Goal: Task Accomplishment & Management: Manage account settings

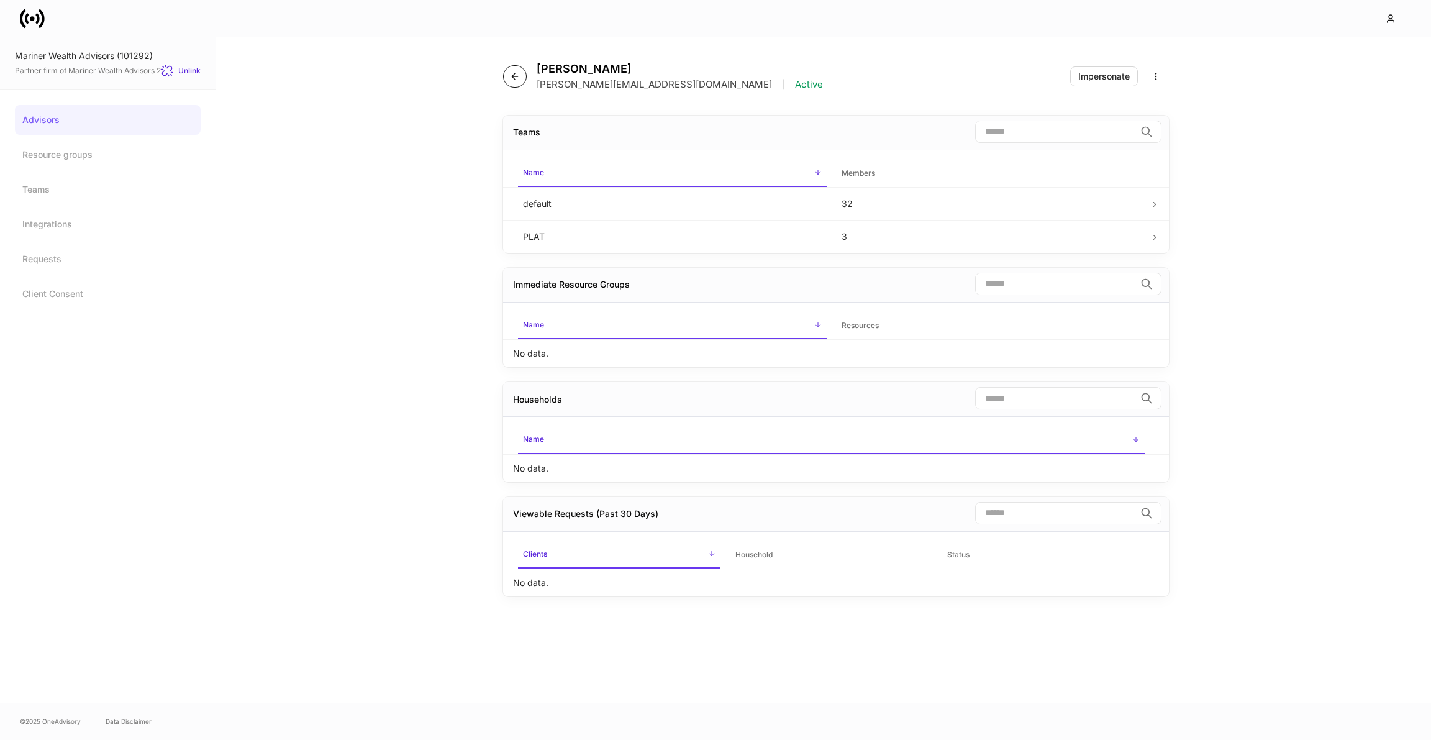
click at [518, 71] on icon "button" at bounding box center [515, 76] width 10 height 10
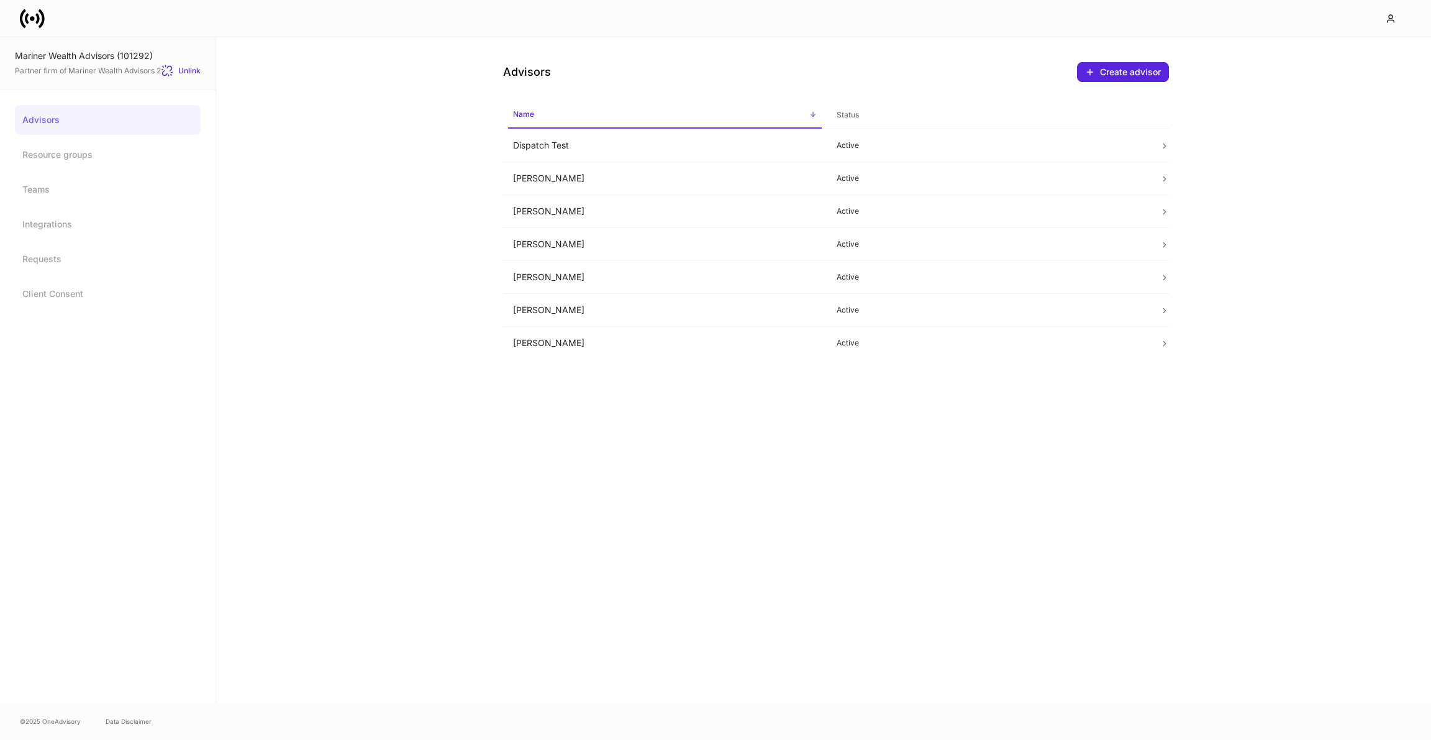
click at [35, 24] on icon at bounding box center [32, 18] width 25 height 25
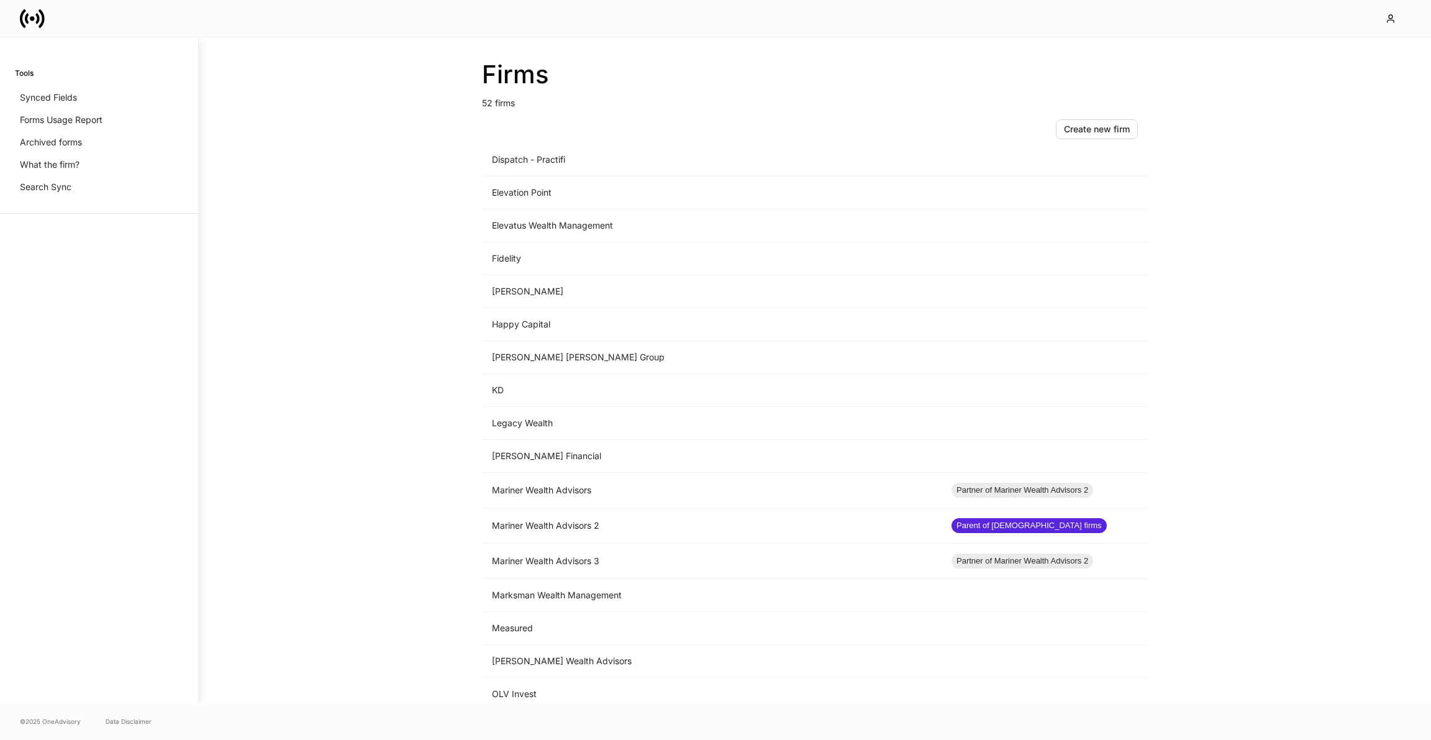
scroll to position [758, 0]
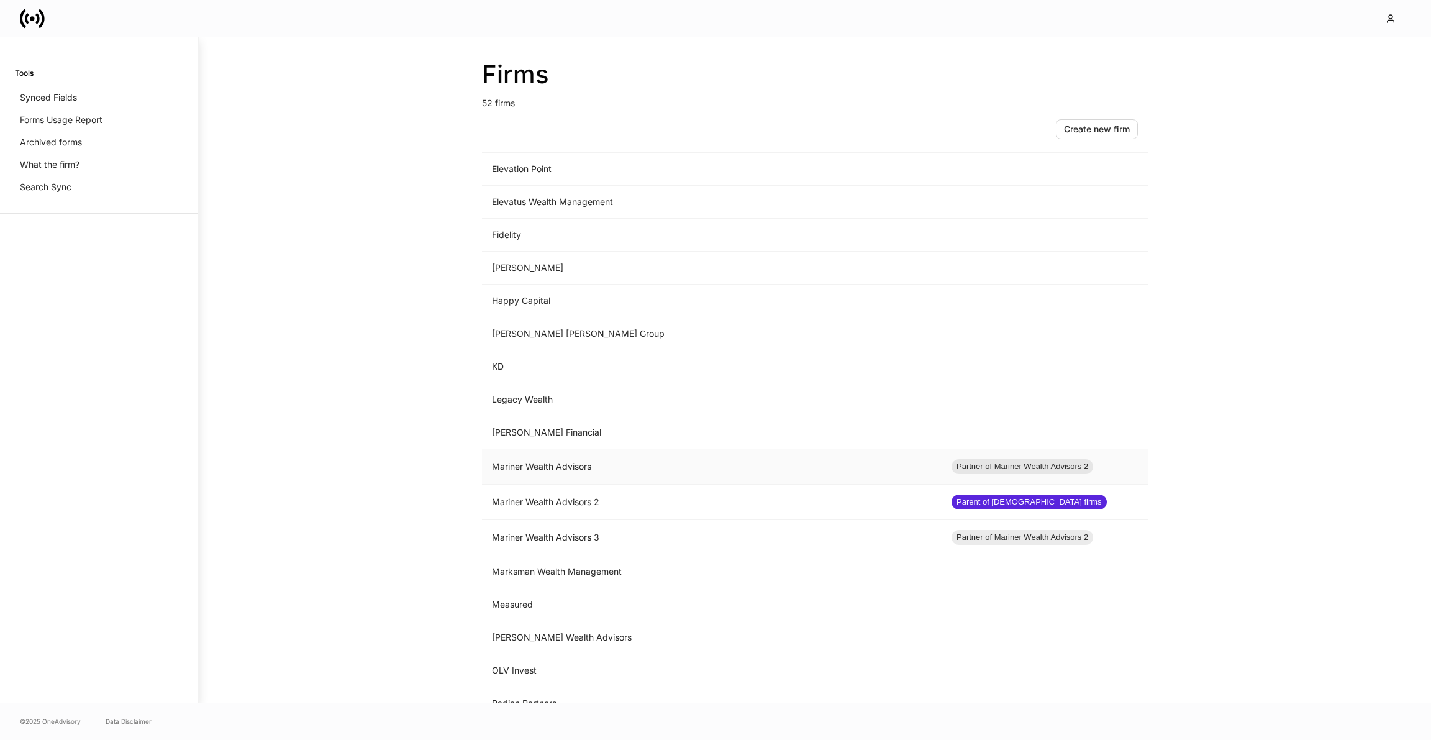
click at [580, 455] on td "Mariner Wealth Advisors" at bounding box center [712, 466] width 460 height 35
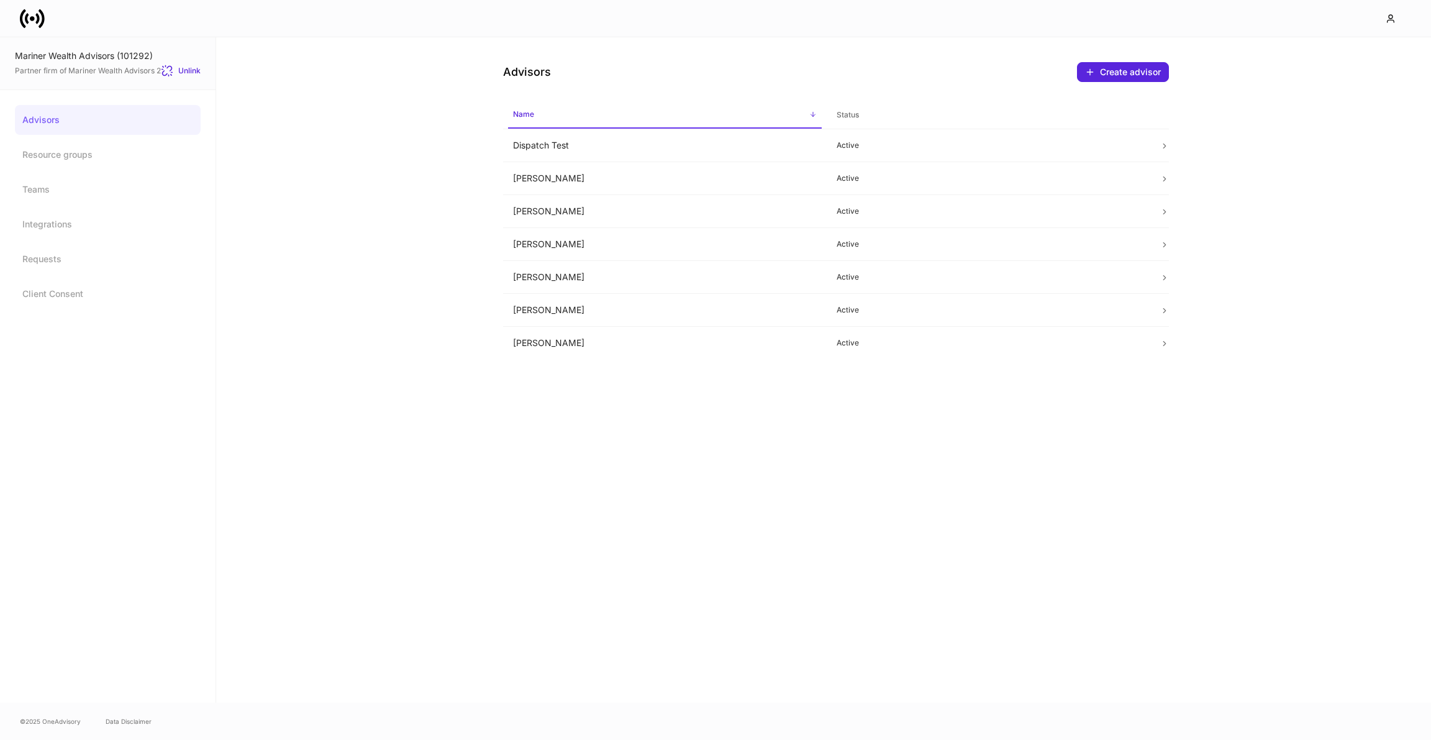
click at [33, 3] on div at bounding box center [715, 18] width 1431 height 37
click at [36, 18] on icon at bounding box center [32, 18] width 25 height 25
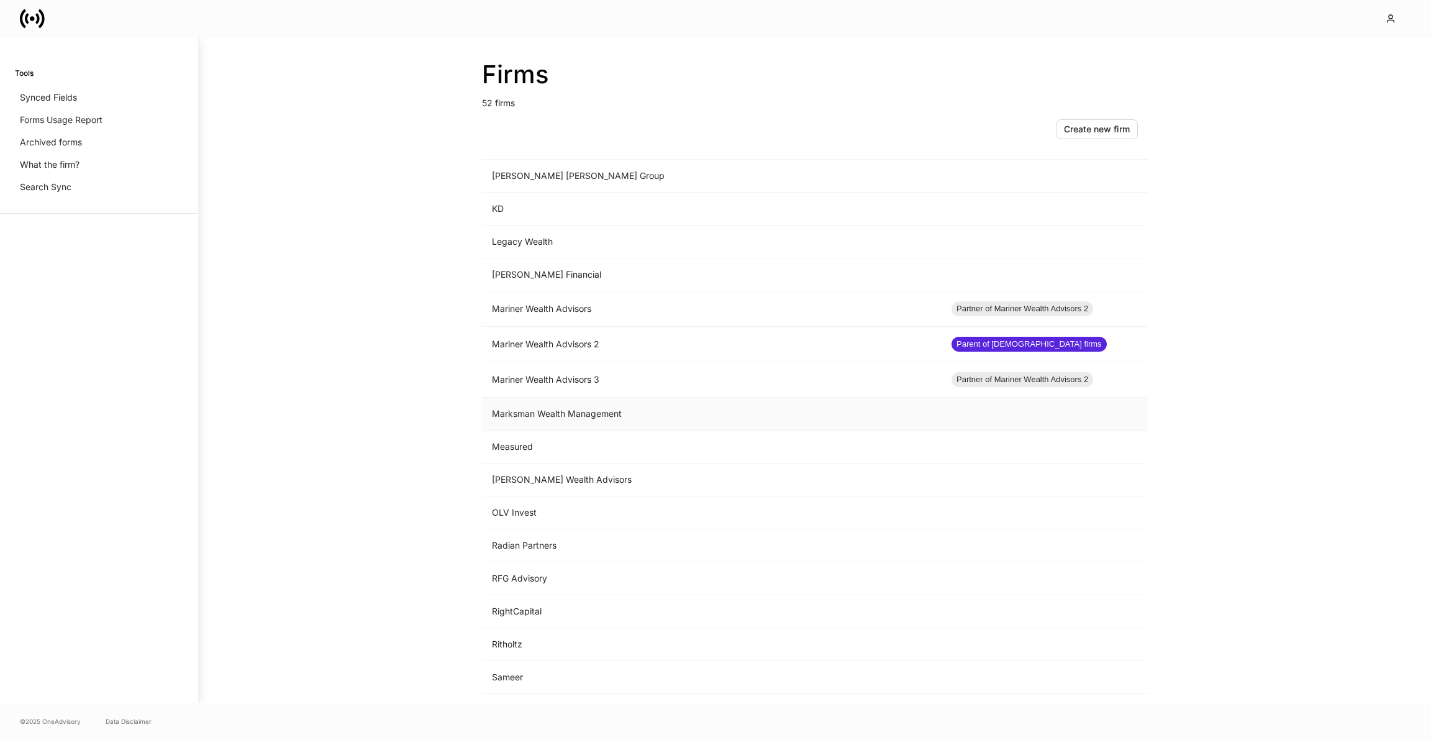
scroll to position [872, 0]
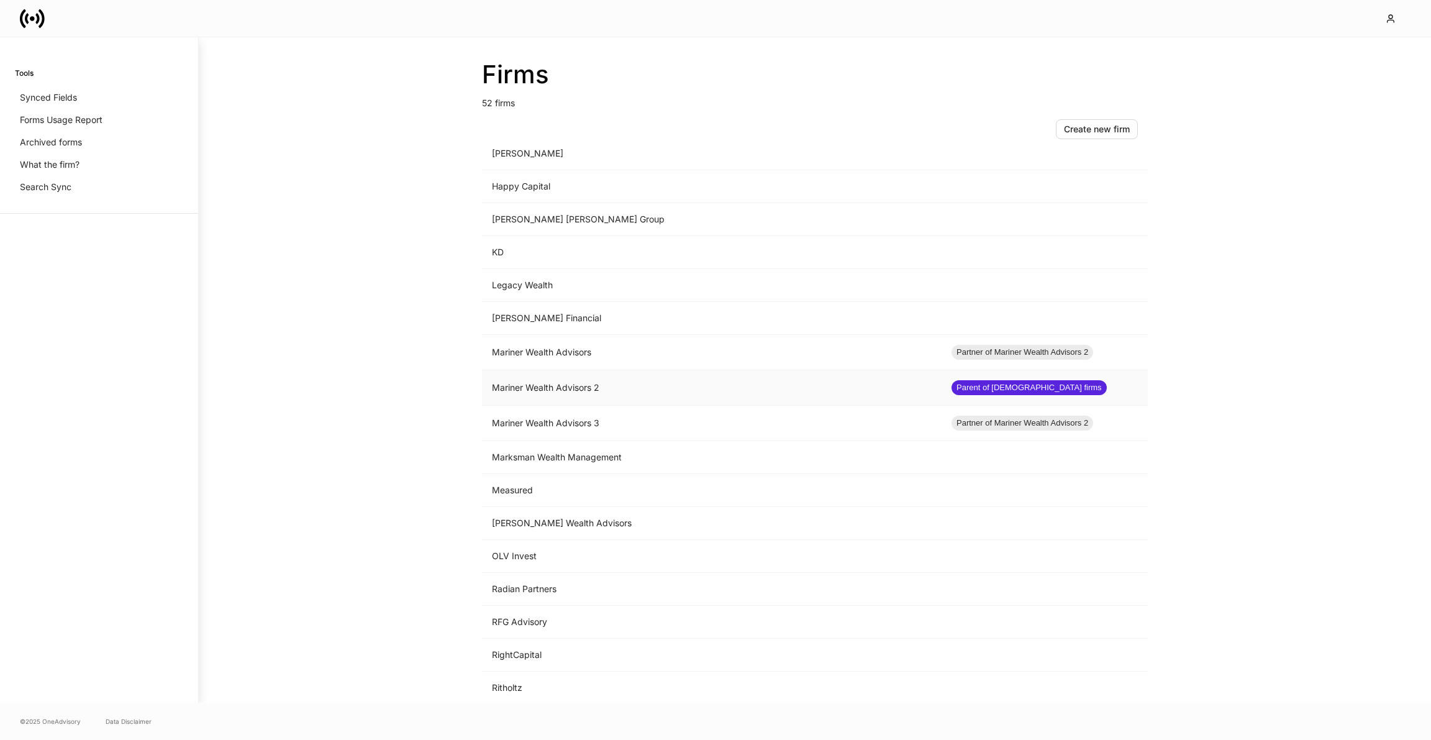
click at [567, 380] on td "Mariner Wealth Advisors 2" at bounding box center [712, 387] width 460 height 35
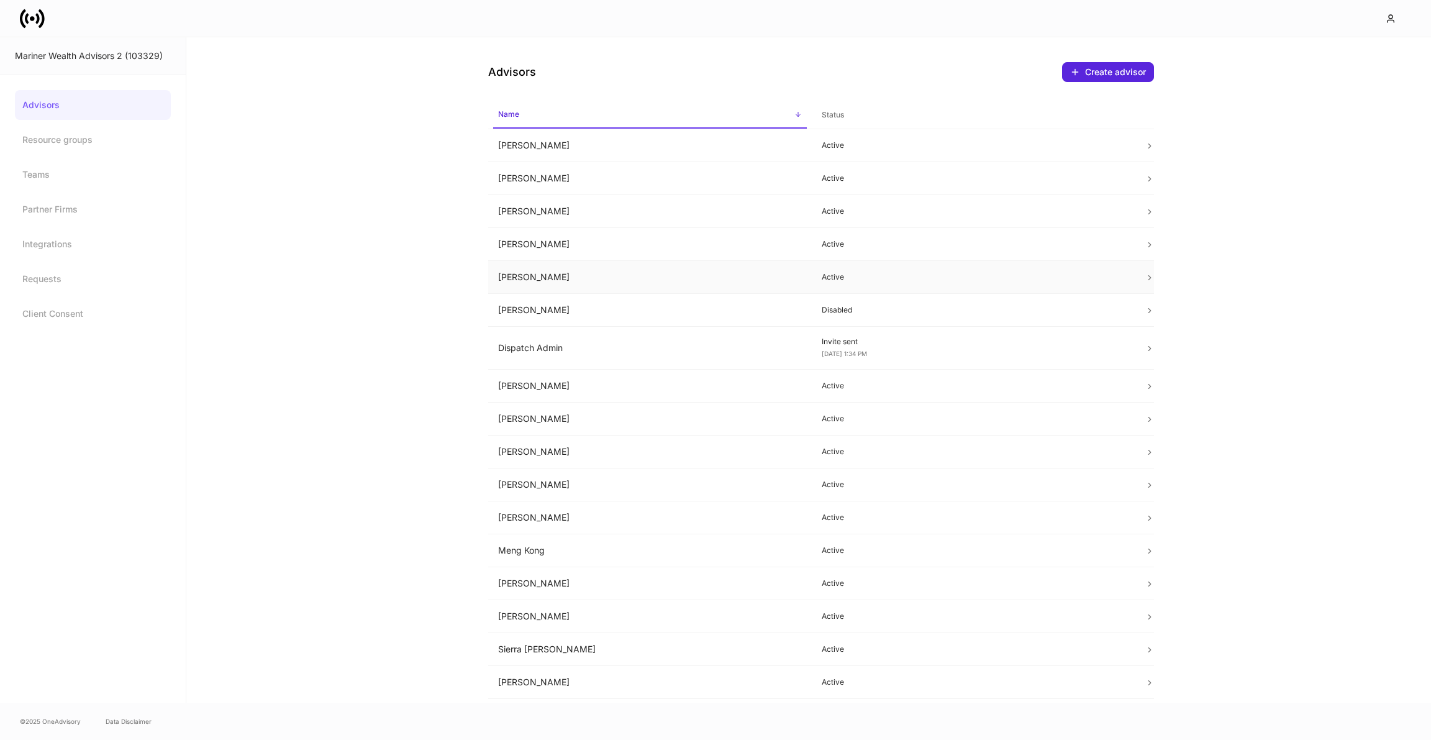
scroll to position [25, 0]
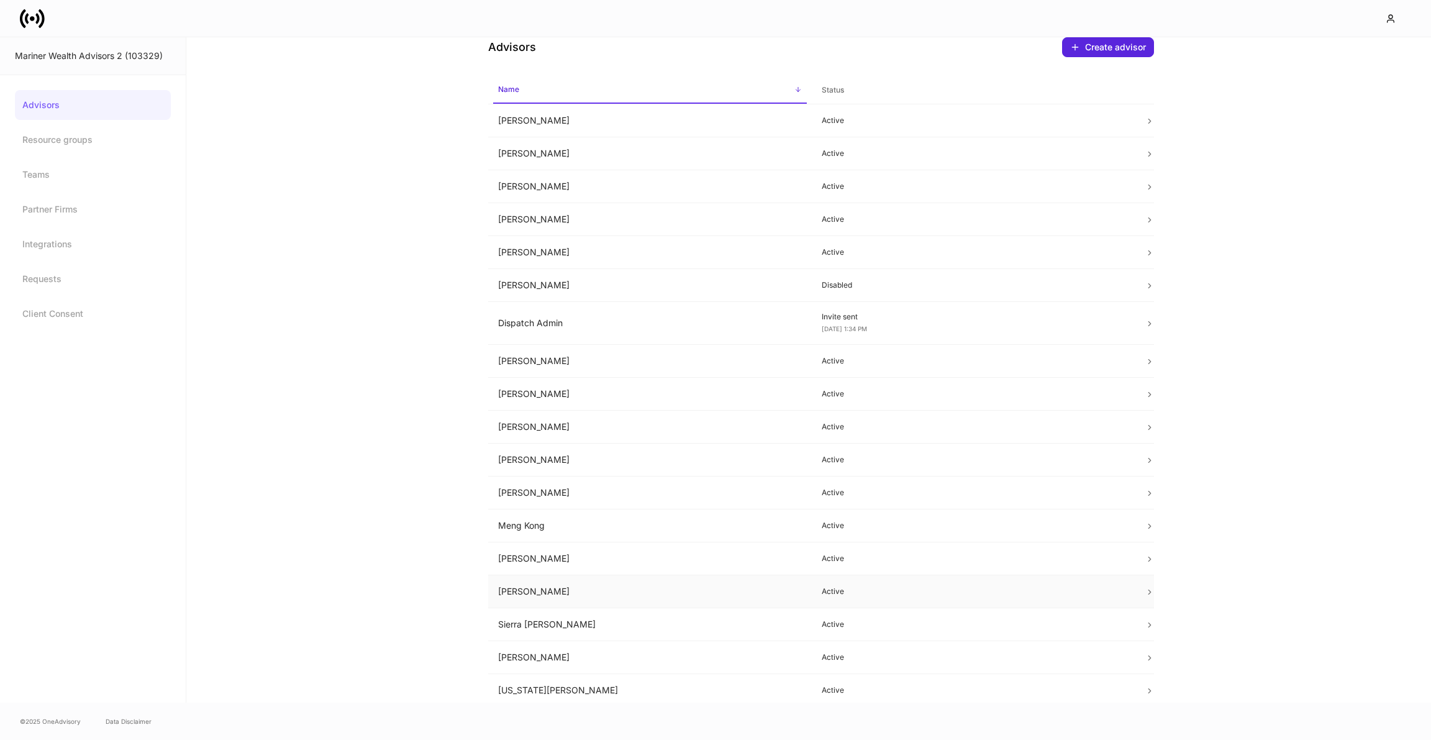
click at [565, 589] on td "[PERSON_NAME]" at bounding box center [650, 591] width 324 height 33
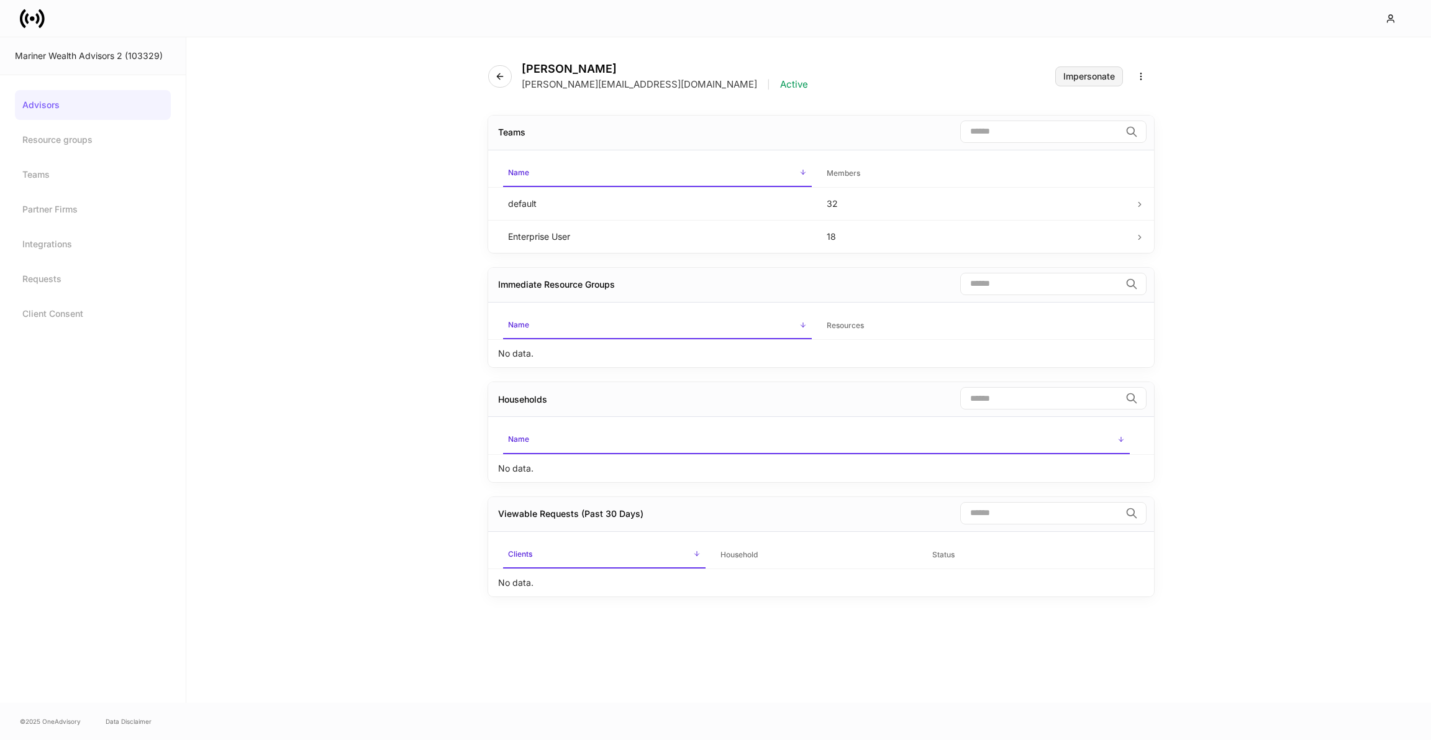
click at [1077, 80] on div "Impersonate" at bounding box center [1089, 76] width 52 height 9
click at [34, 23] on icon at bounding box center [32, 18] width 25 height 25
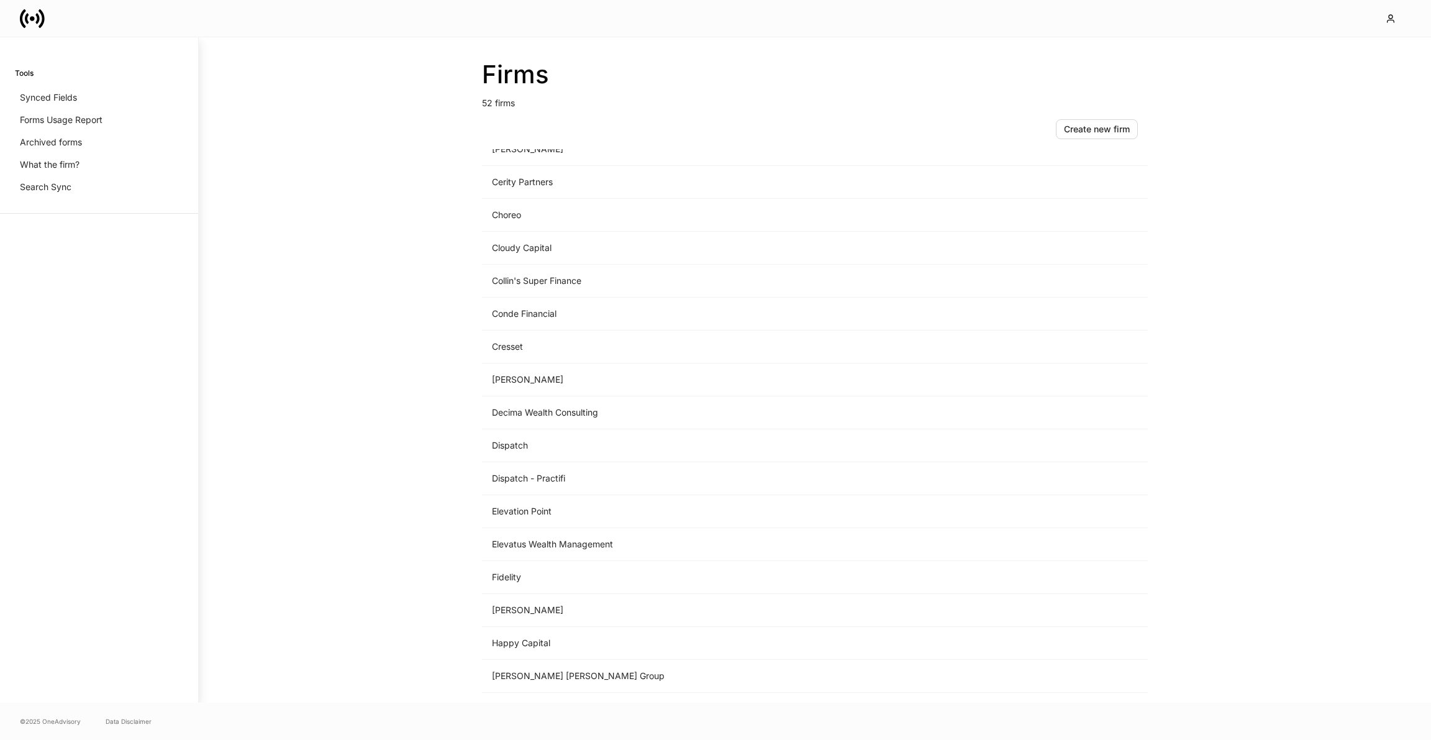
scroll to position [758, 0]
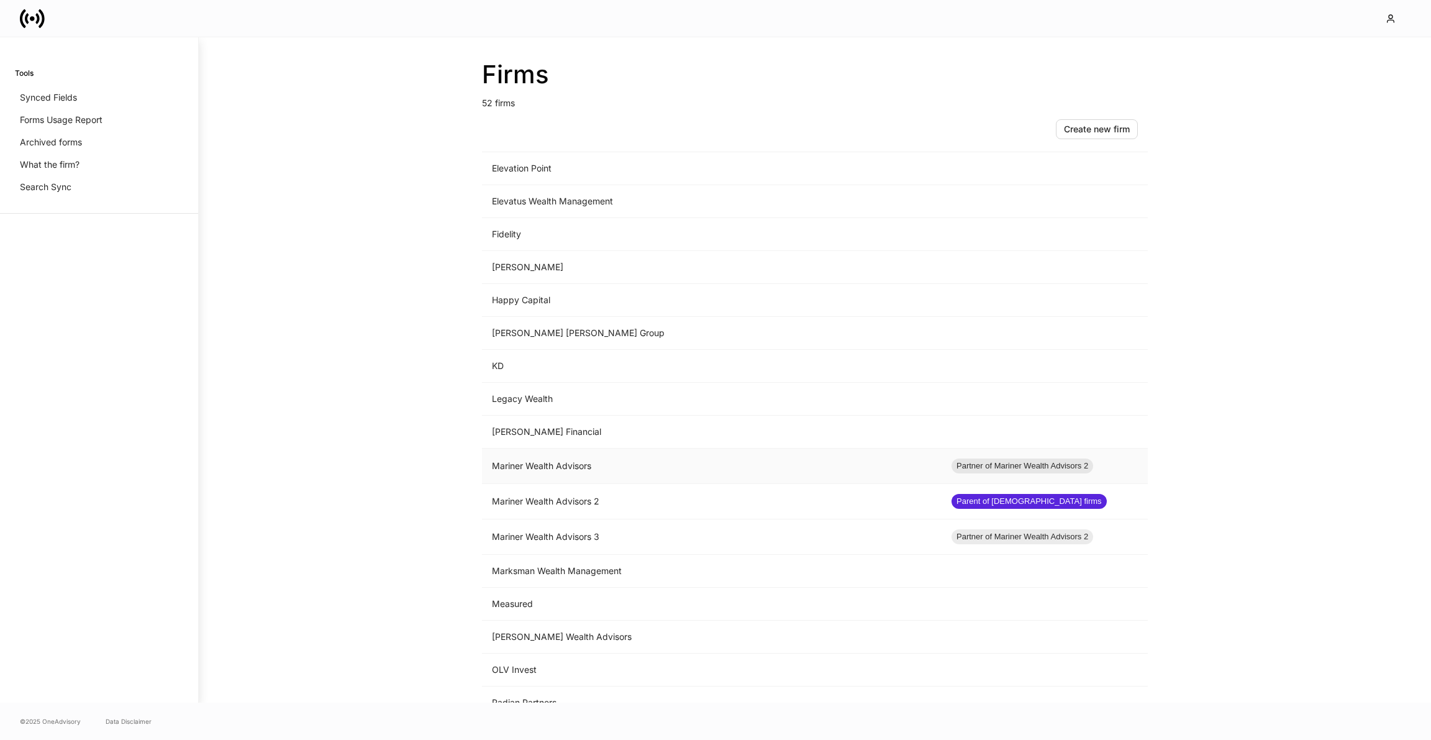
click at [663, 460] on td "Mariner Wealth Advisors" at bounding box center [712, 465] width 460 height 35
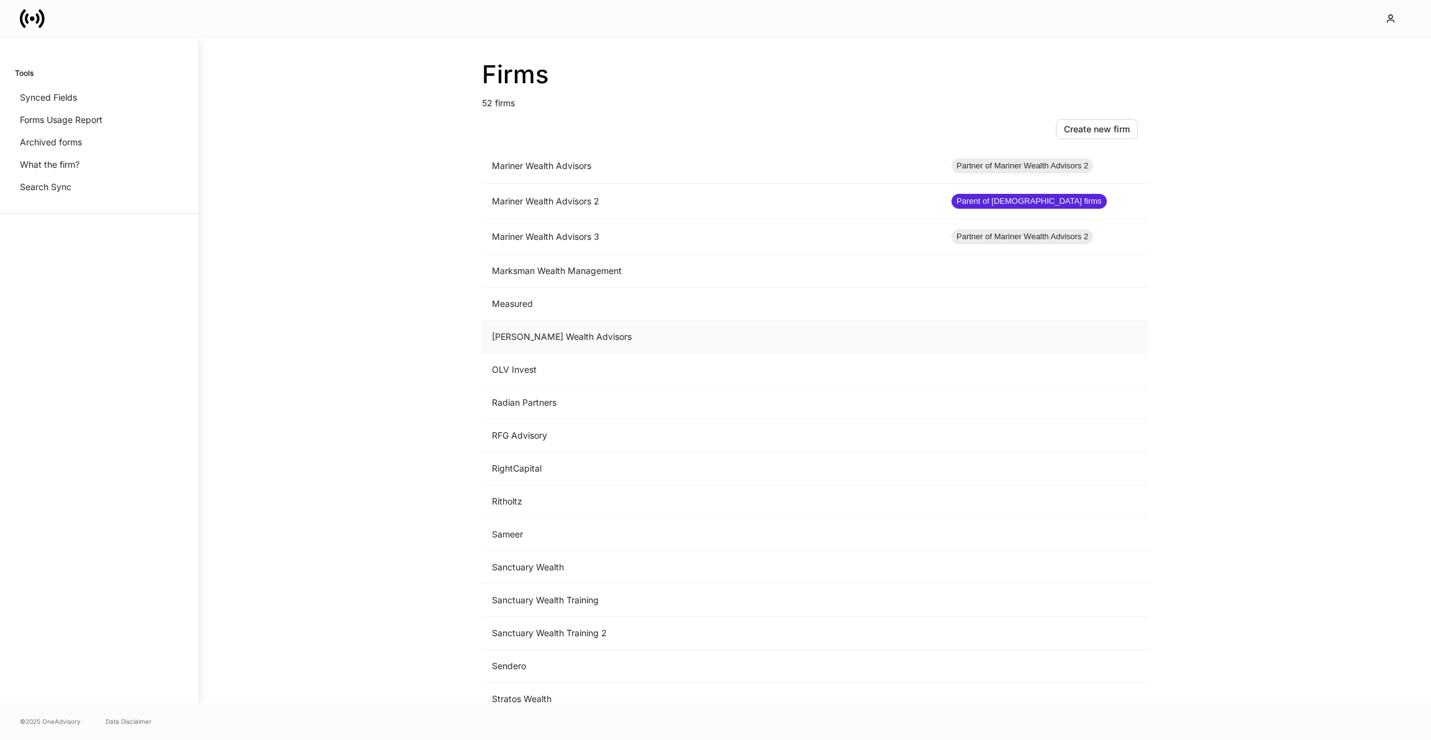
scroll to position [1060, 0]
click at [591, 166] on td "Mariner Wealth Advisors" at bounding box center [712, 164] width 460 height 35
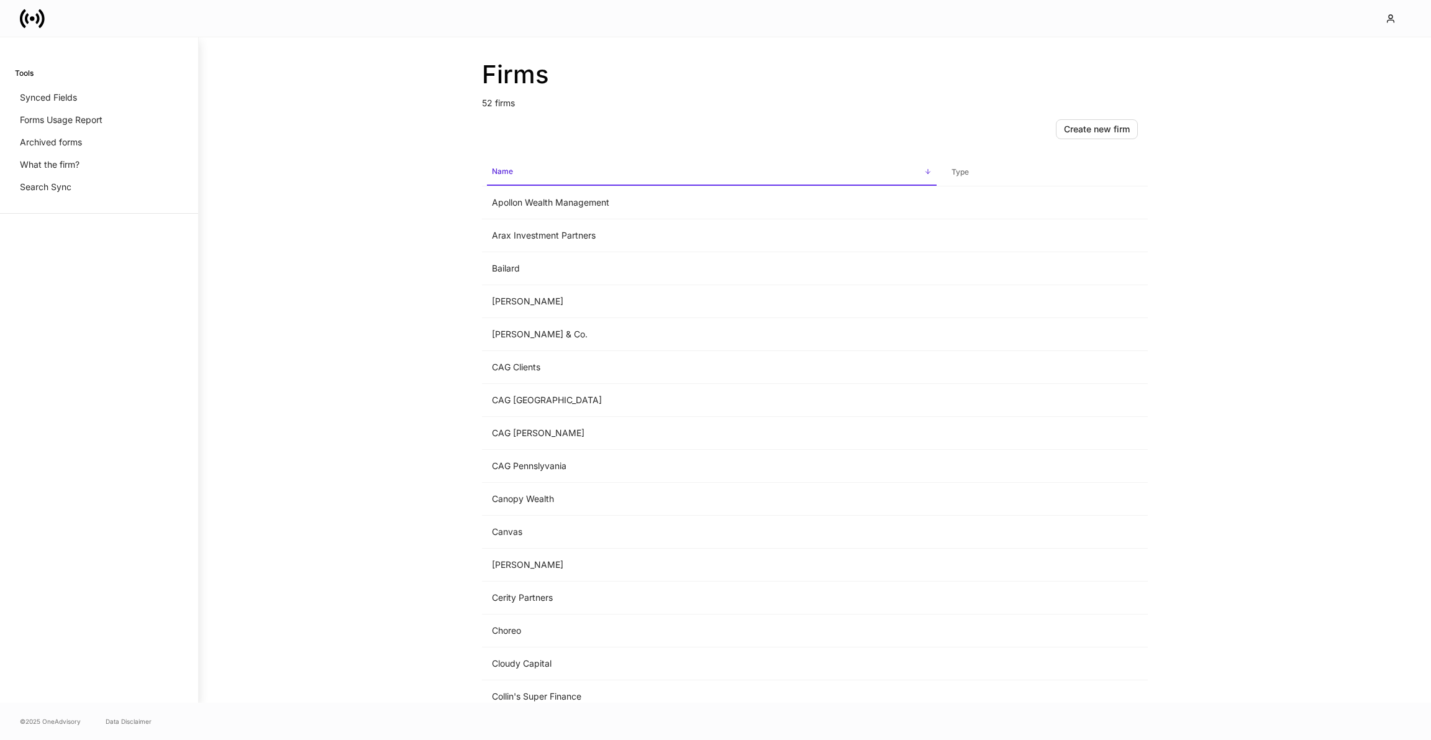
click at [34, 12] on icon at bounding box center [32, 18] width 25 height 25
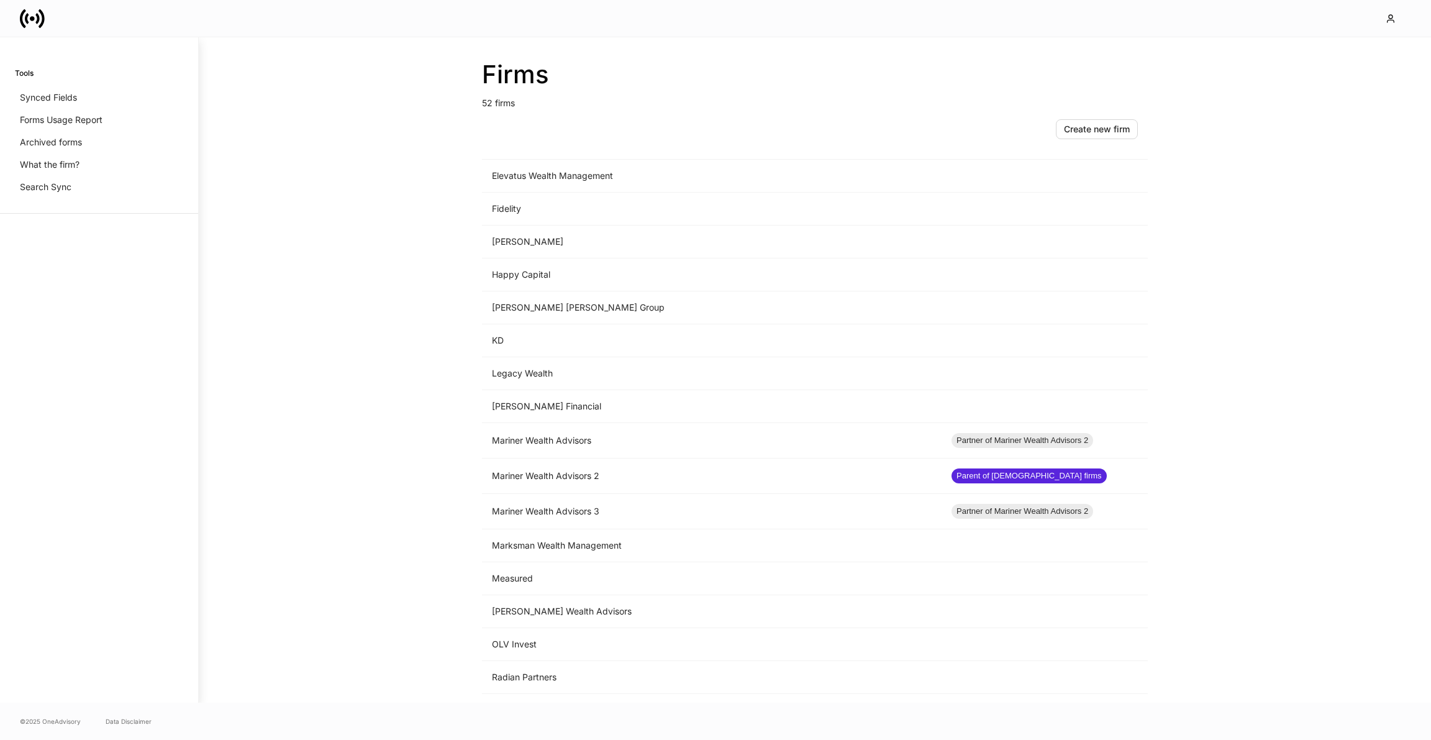
scroll to position [898, 0]
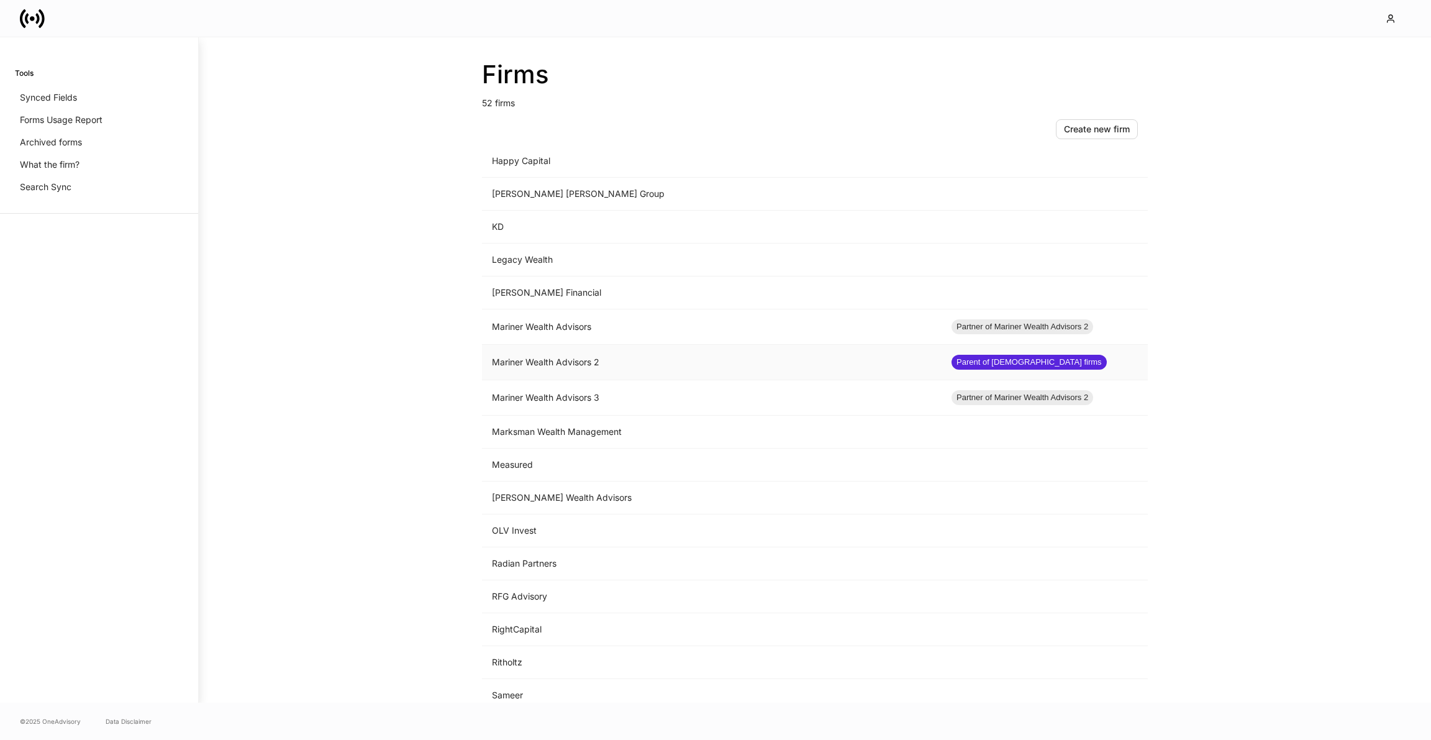
click at [585, 367] on td "Mariner Wealth Advisors 2" at bounding box center [712, 362] width 460 height 35
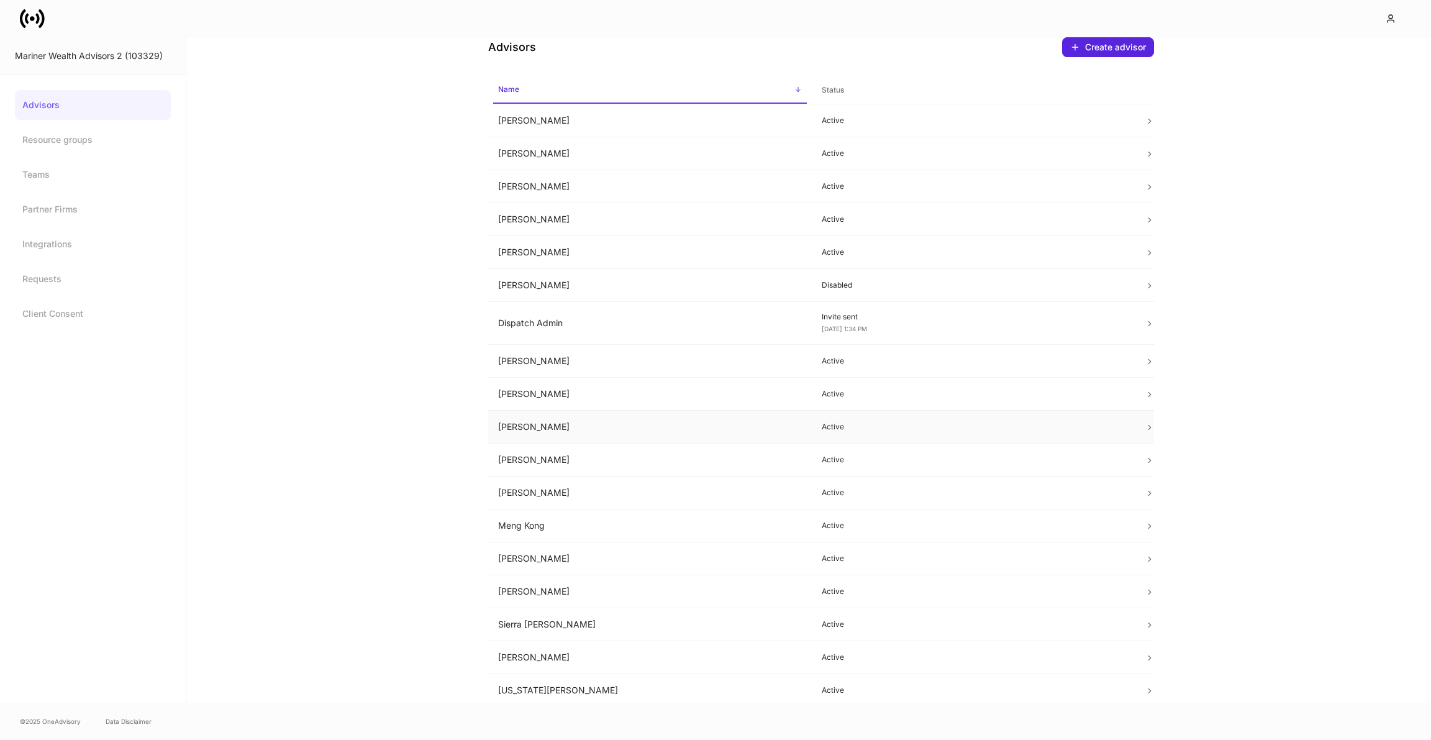
scroll to position [22, 0]
click at [578, 592] on td "[PERSON_NAME]" at bounding box center [650, 594] width 324 height 33
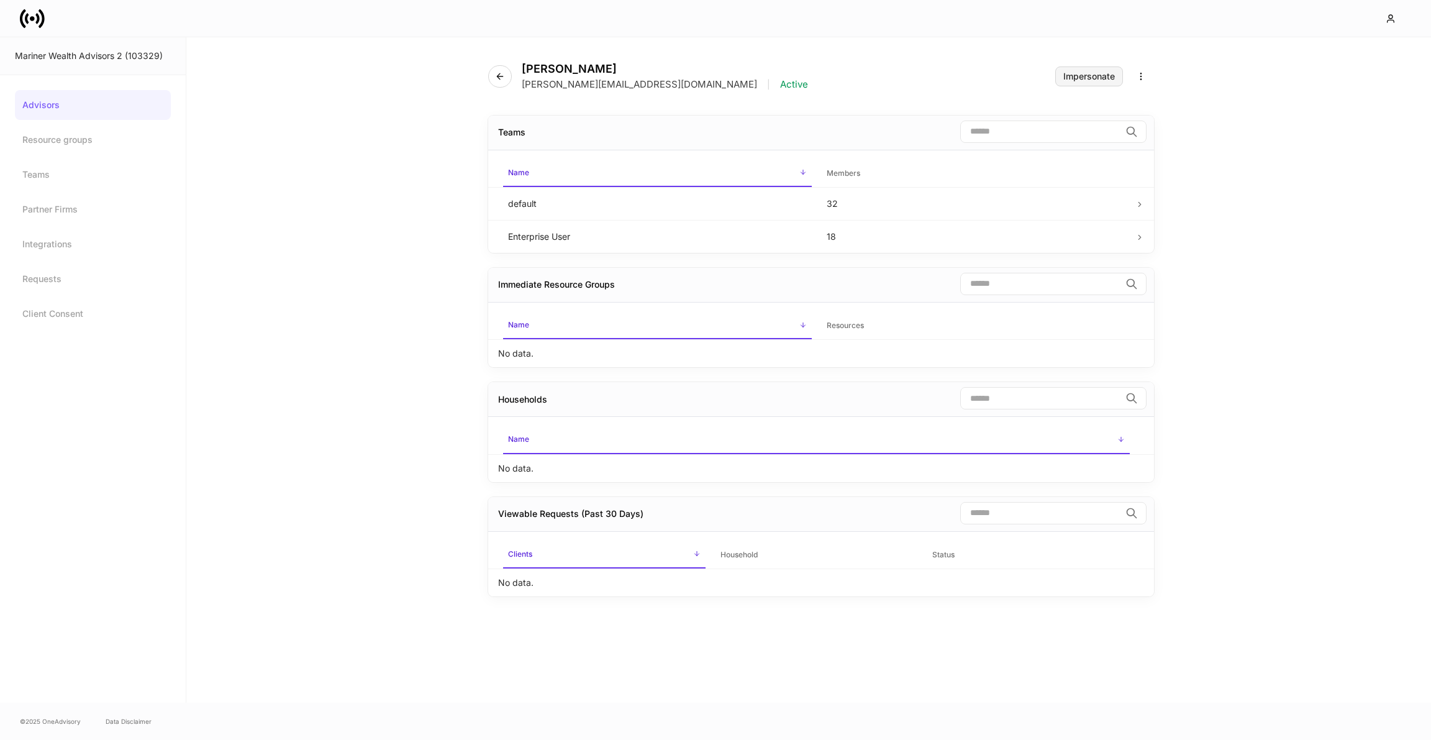
click at [1087, 77] on div "Impersonate" at bounding box center [1089, 76] width 52 height 9
click at [27, 22] on icon at bounding box center [27, 18] width 4 height 11
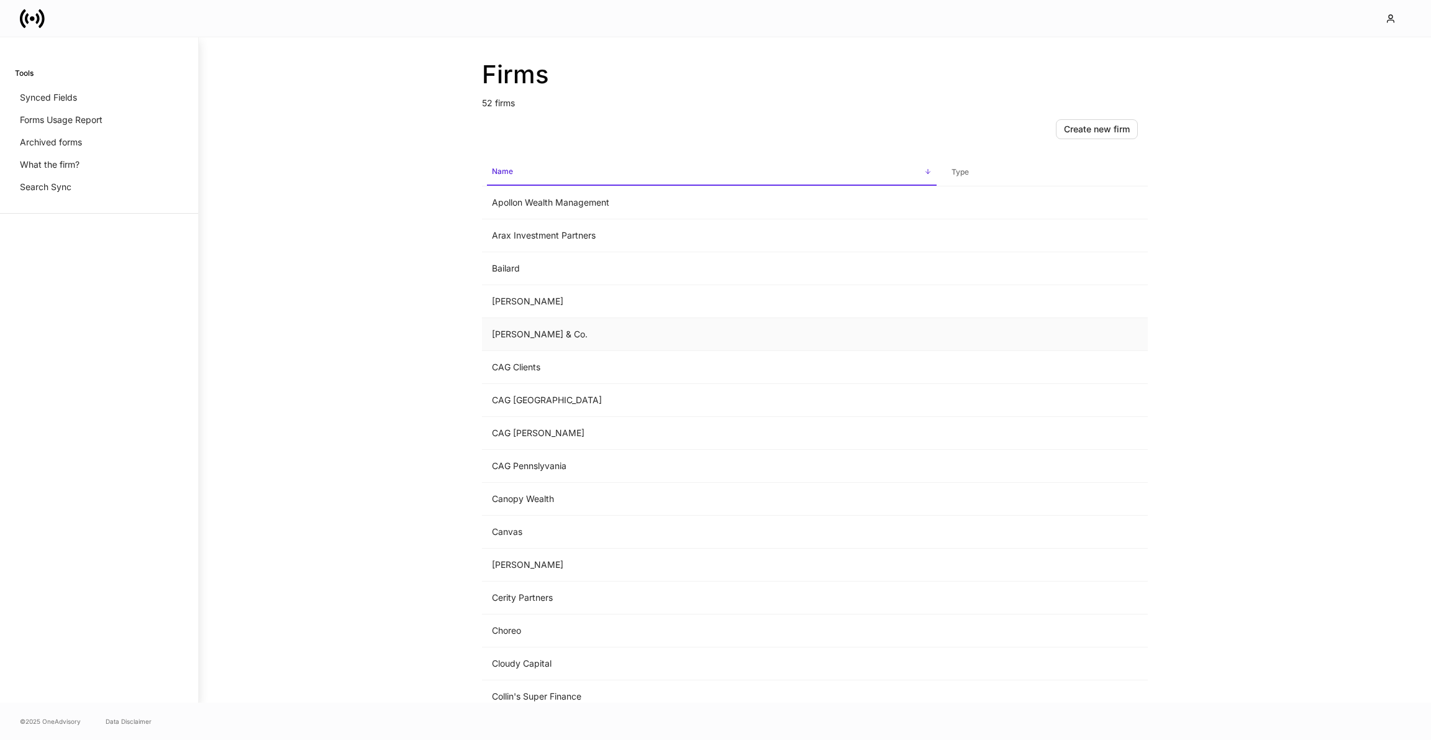
scroll to position [6, 0]
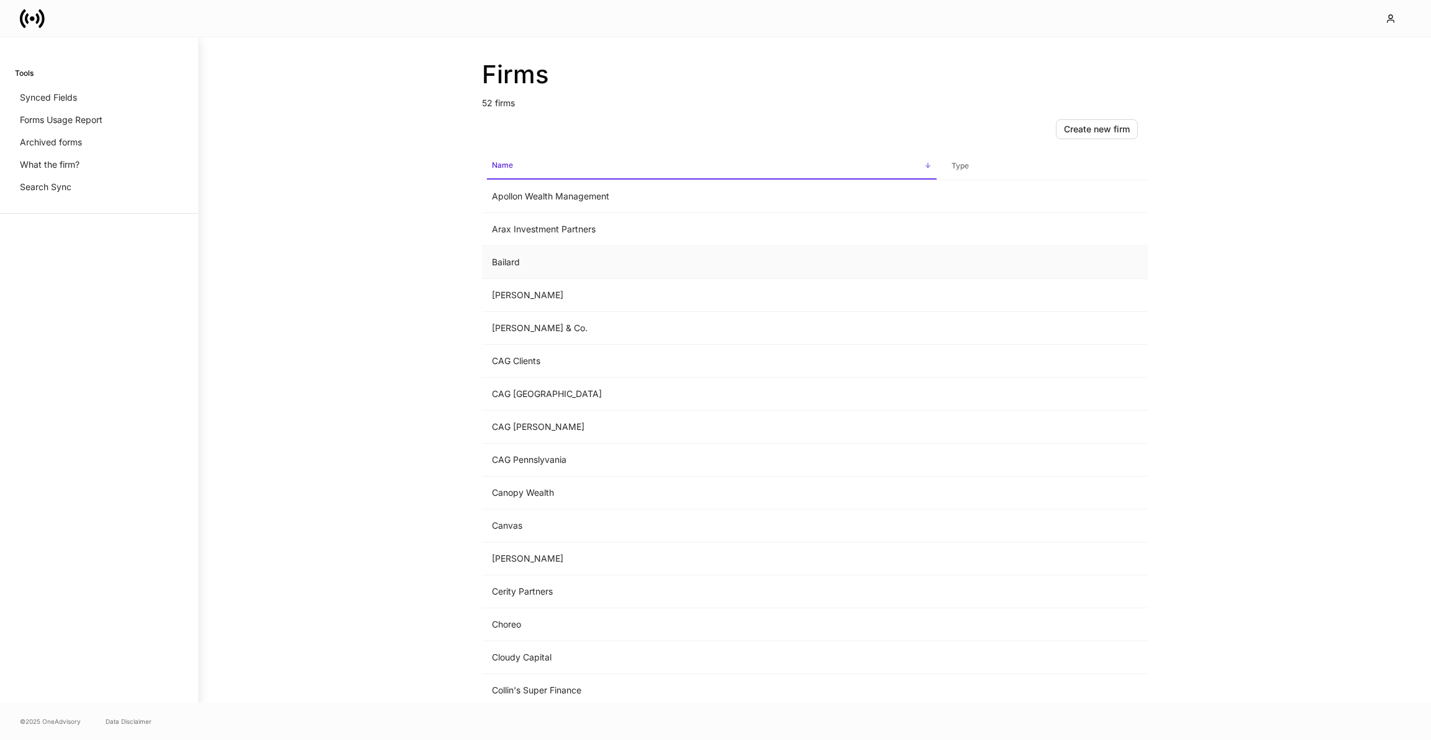
click at [525, 268] on td "Bailard" at bounding box center [712, 262] width 460 height 33
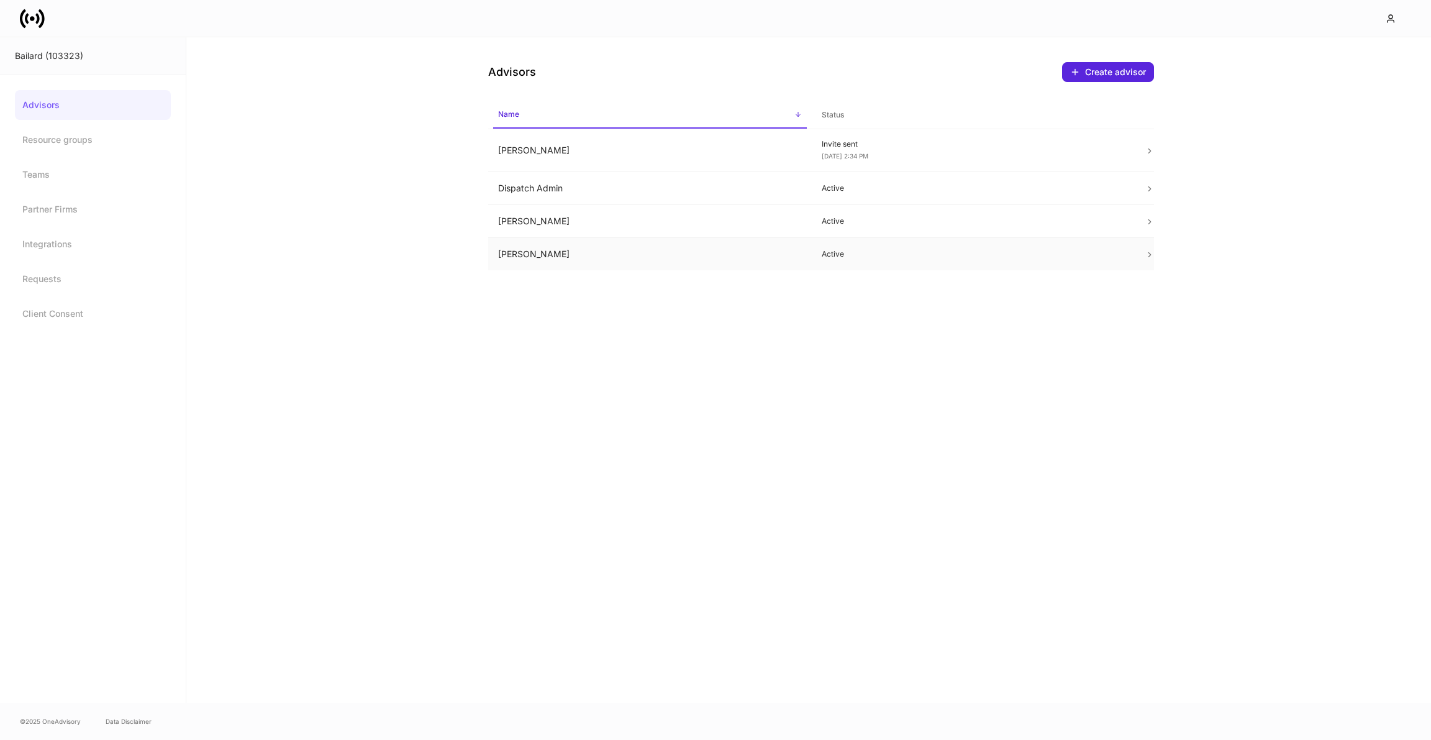
click at [530, 248] on td "[PERSON_NAME]" at bounding box center [650, 254] width 324 height 33
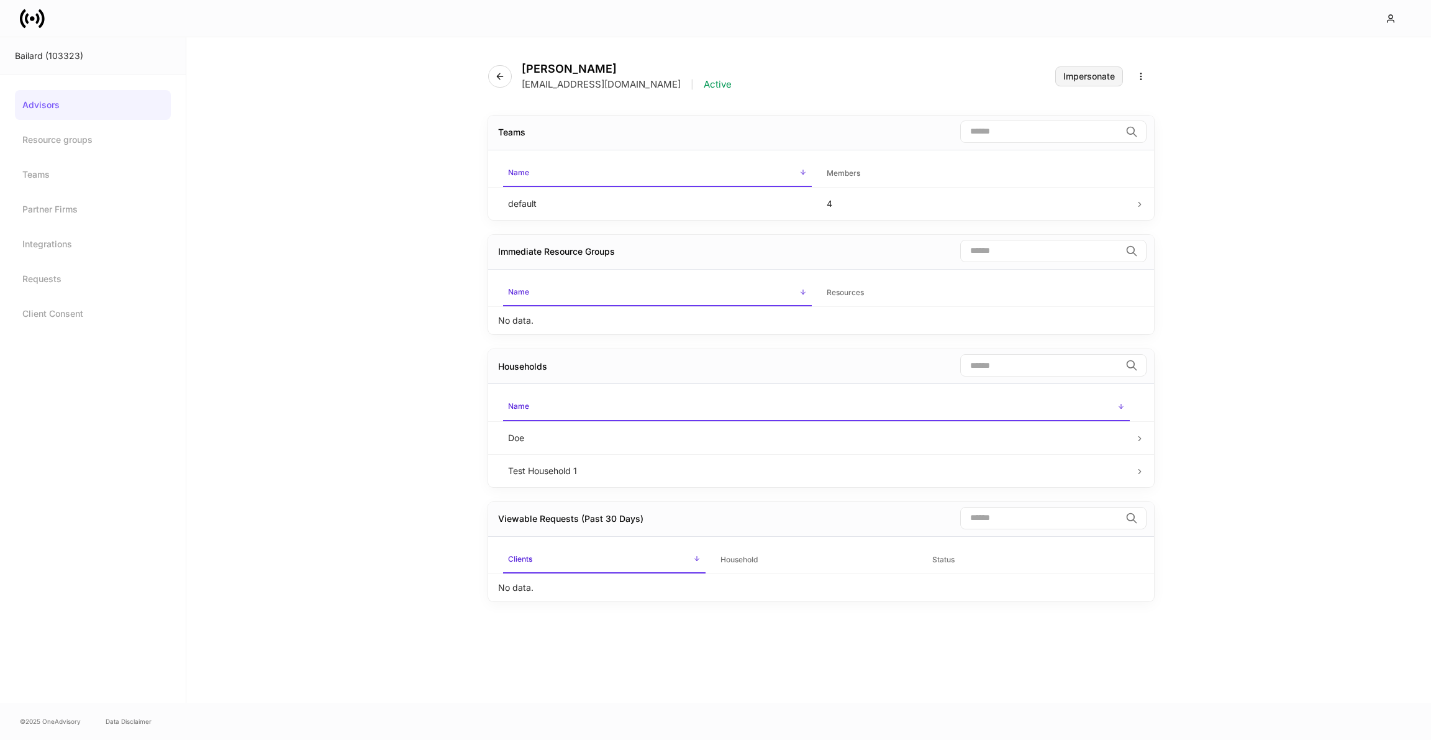
click at [1090, 81] on button "Impersonate" at bounding box center [1089, 76] width 68 height 20
click at [1403, 12] on button "button" at bounding box center [1393, 18] width 36 height 22
click at [1403, 12] on div at bounding box center [715, 370] width 1431 height 740
